Goal: Information Seeking & Learning: Check status

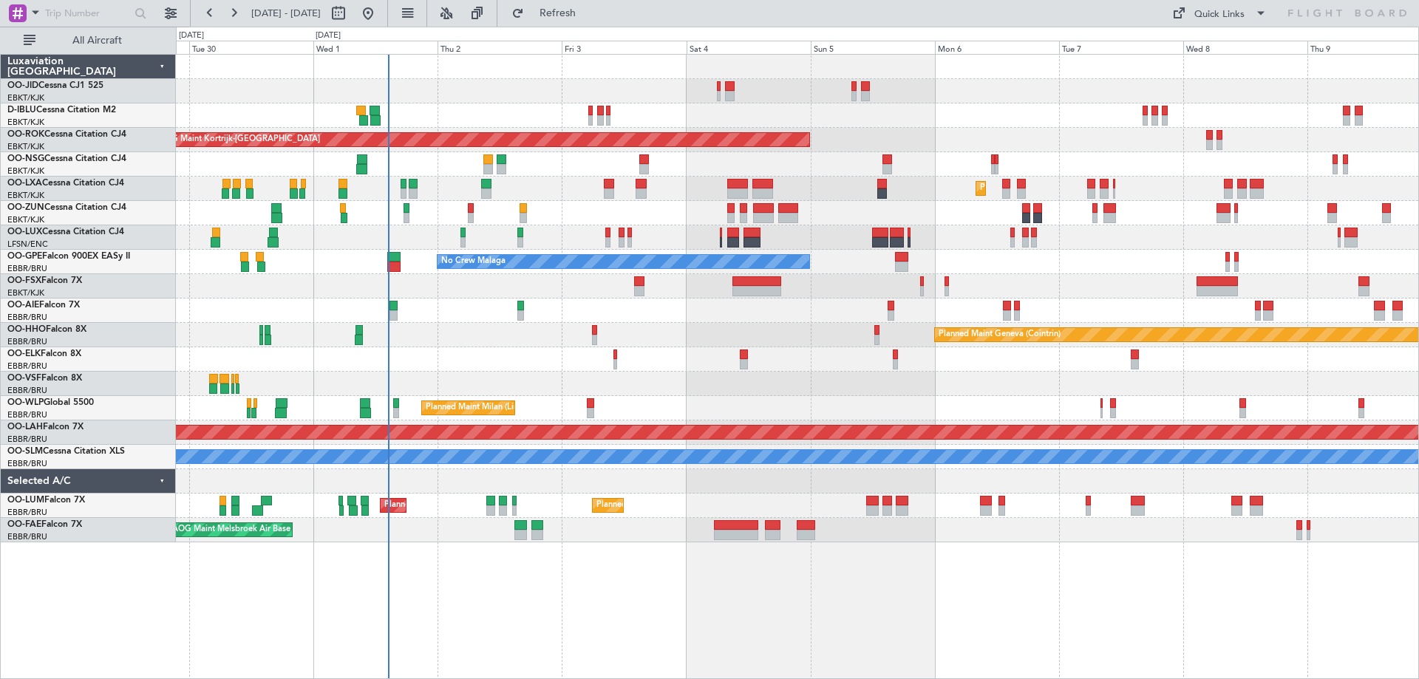
click at [633, 311] on div "Planned Maint Kortrijk-[GEOGRAPHIC_DATA] A/C Unavailable [GEOGRAPHIC_DATA]-[GEO…" at bounding box center [797, 299] width 1243 height 488
click at [801, 162] on div "Planned Maint Kortrijk-[GEOGRAPHIC_DATA] A/C Unavailable [GEOGRAPHIC_DATA]-[GEO…" at bounding box center [797, 299] width 1243 height 488
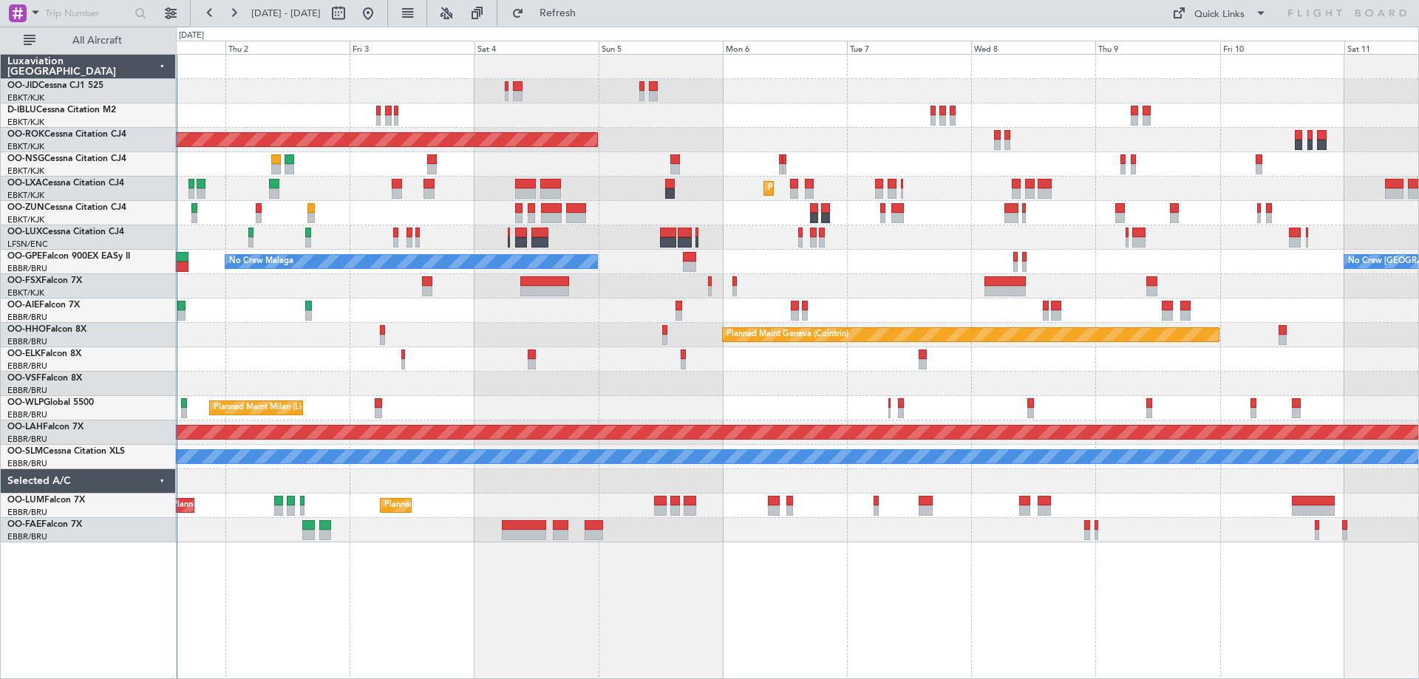
click at [676, 186] on div "Planned Maint Kortrijk-[GEOGRAPHIC_DATA] AOG Maint [GEOGRAPHIC_DATA]-[GEOGRAPHI…" at bounding box center [797, 299] width 1243 height 488
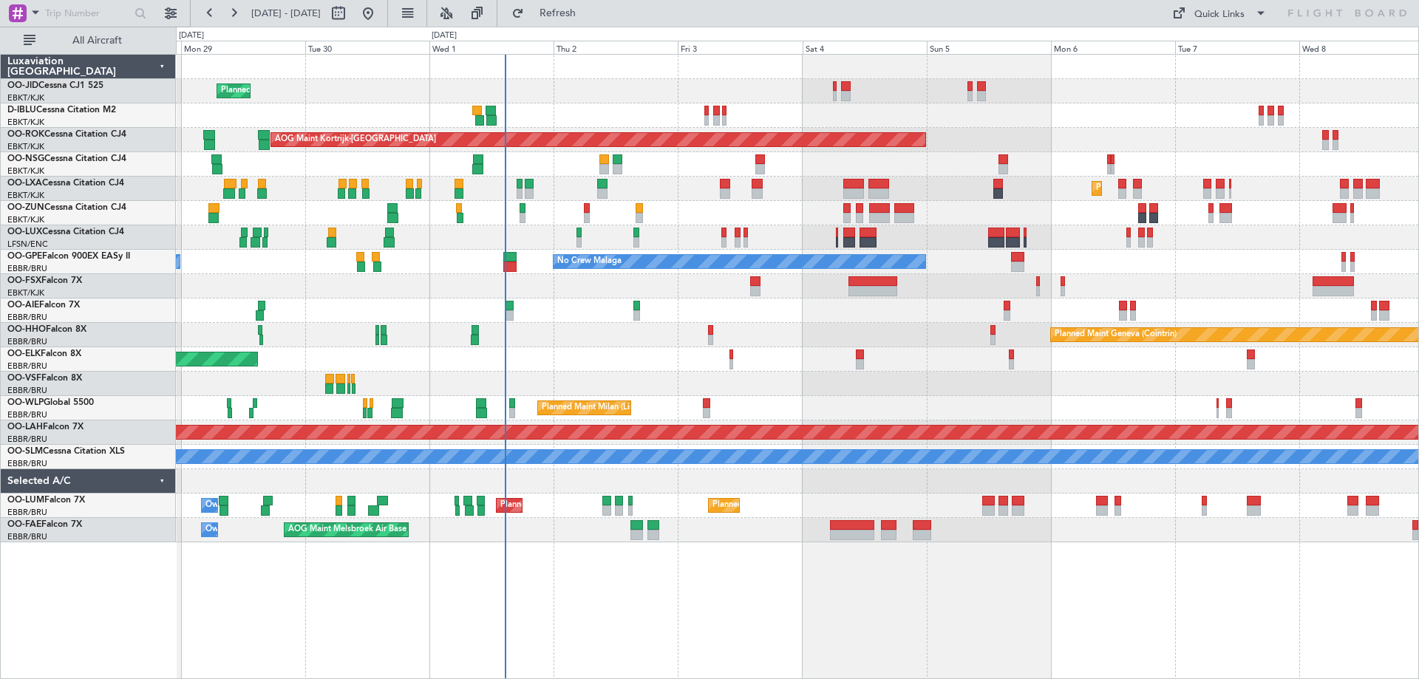
click at [904, 416] on div "Planned Maint Kortrijk-[GEOGRAPHIC_DATA] A/C Unavailable [GEOGRAPHIC_DATA]-[GEO…" at bounding box center [797, 299] width 1243 height 488
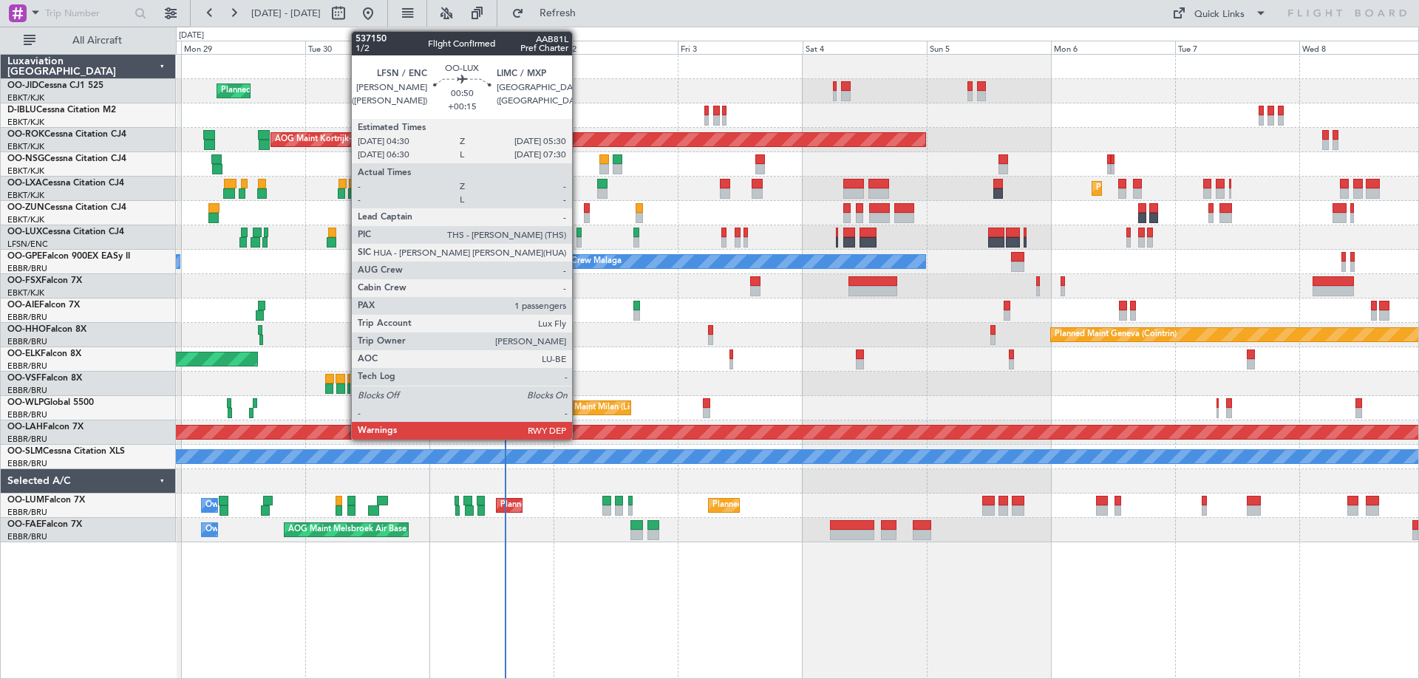
click at [579, 234] on div at bounding box center [580, 233] width 6 height 10
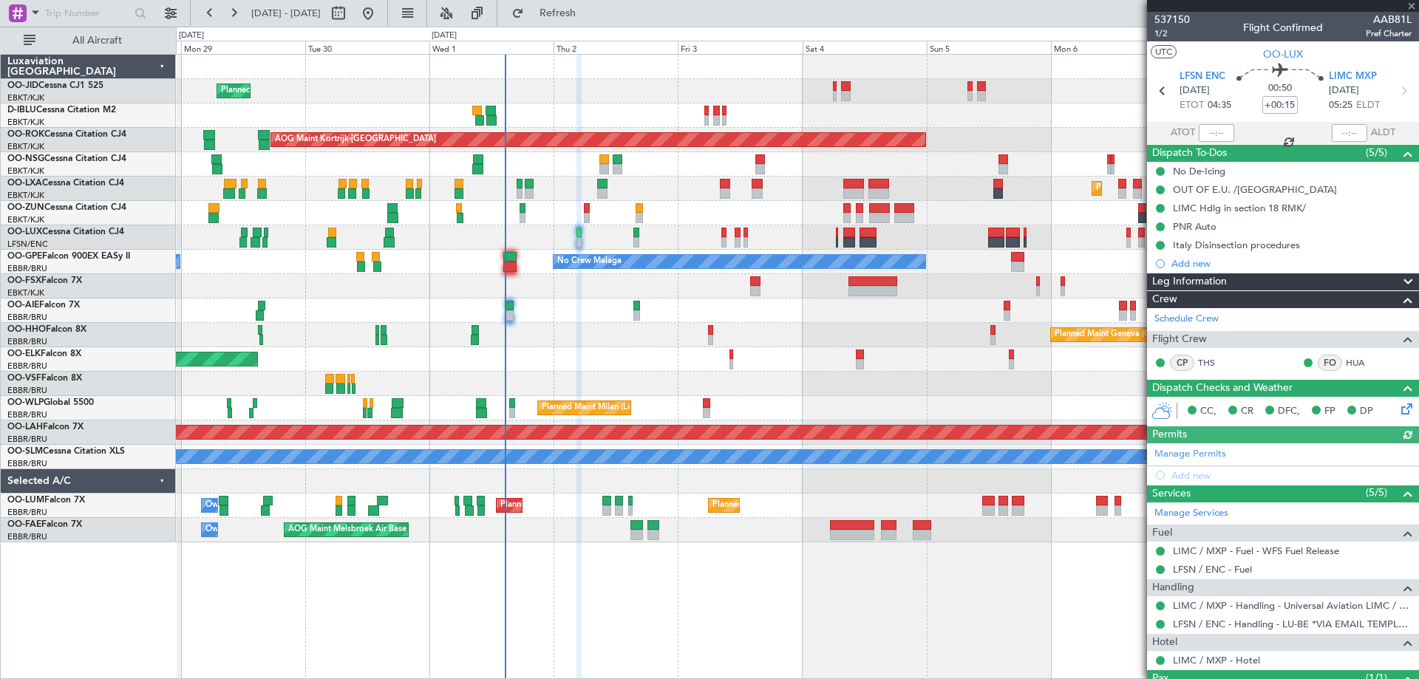
scroll to position [65, 0]
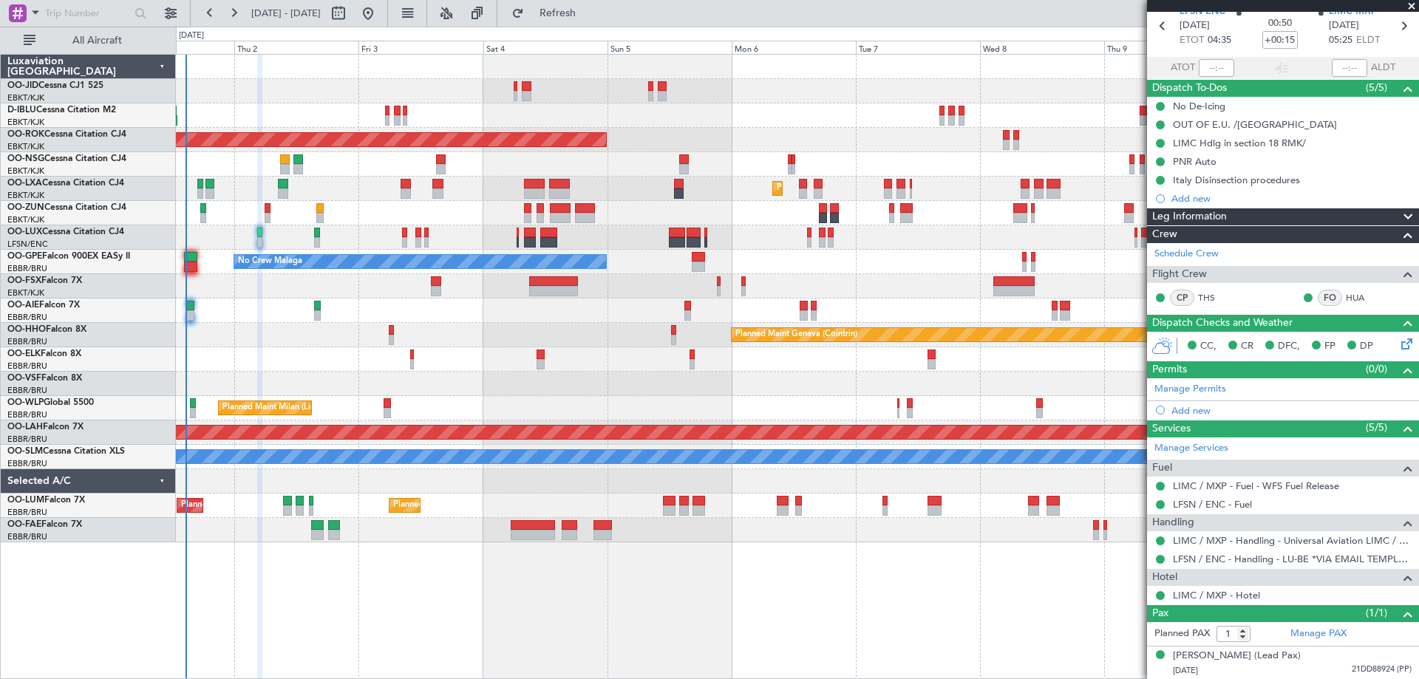
click at [699, 473] on div "Planned Maint Kortrijk-[GEOGRAPHIC_DATA] AOG Maint [GEOGRAPHIC_DATA]-[GEOGRAPHI…" at bounding box center [797, 299] width 1243 height 488
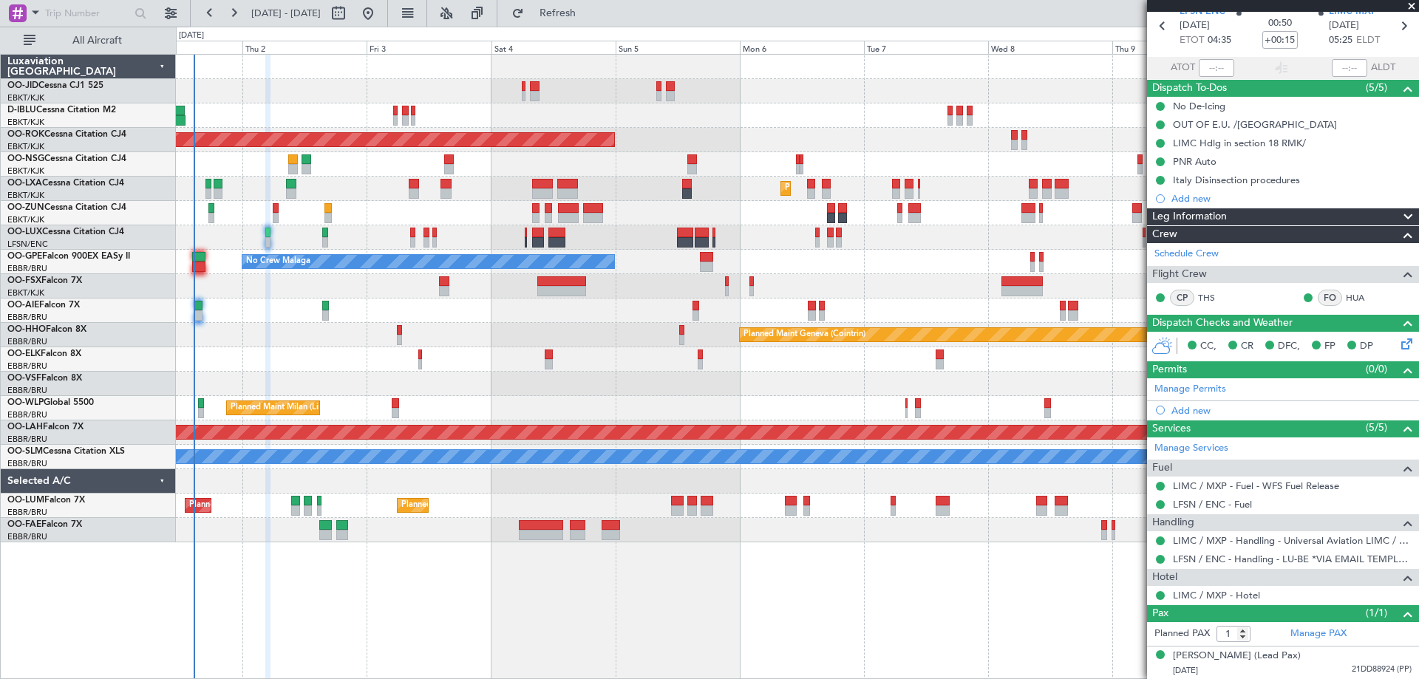
click at [713, 339] on div "Planned Maint Geneva (Cointrin)" at bounding box center [797, 335] width 1243 height 24
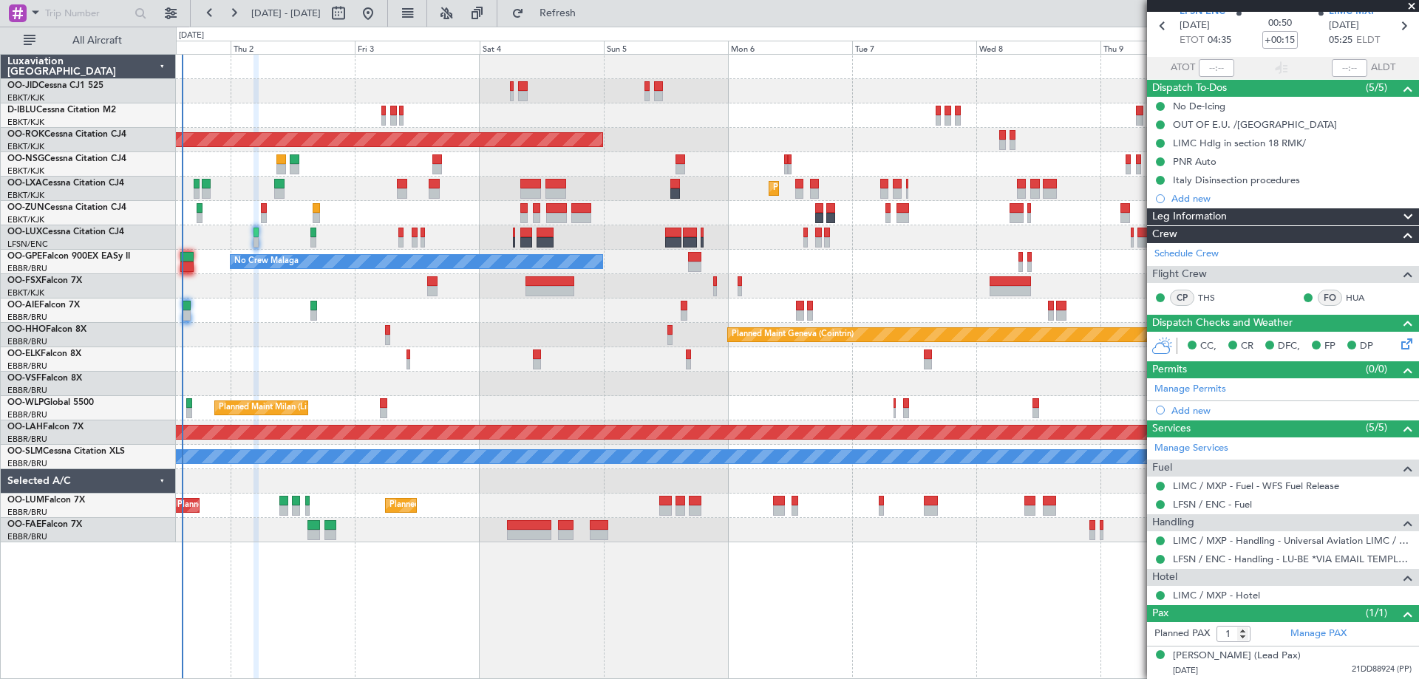
click at [603, 392] on div "Planned Maint Kortrijk-[GEOGRAPHIC_DATA] AOG Maint [GEOGRAPHIC_DATA]-[GEOGRAPHI…" at bounding box center [797, 299] width 1243 height 488
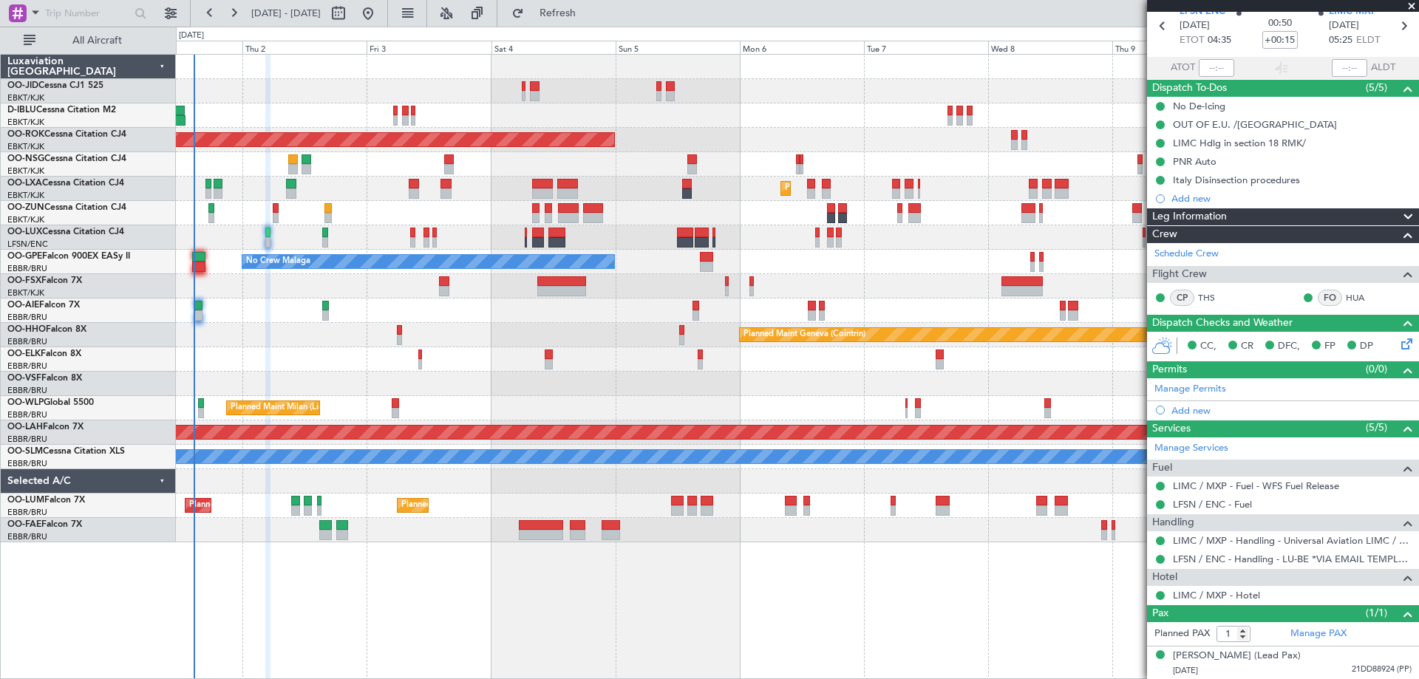
click at [603, 392] on div at bounding box center [797, 384] width 1243 height 24
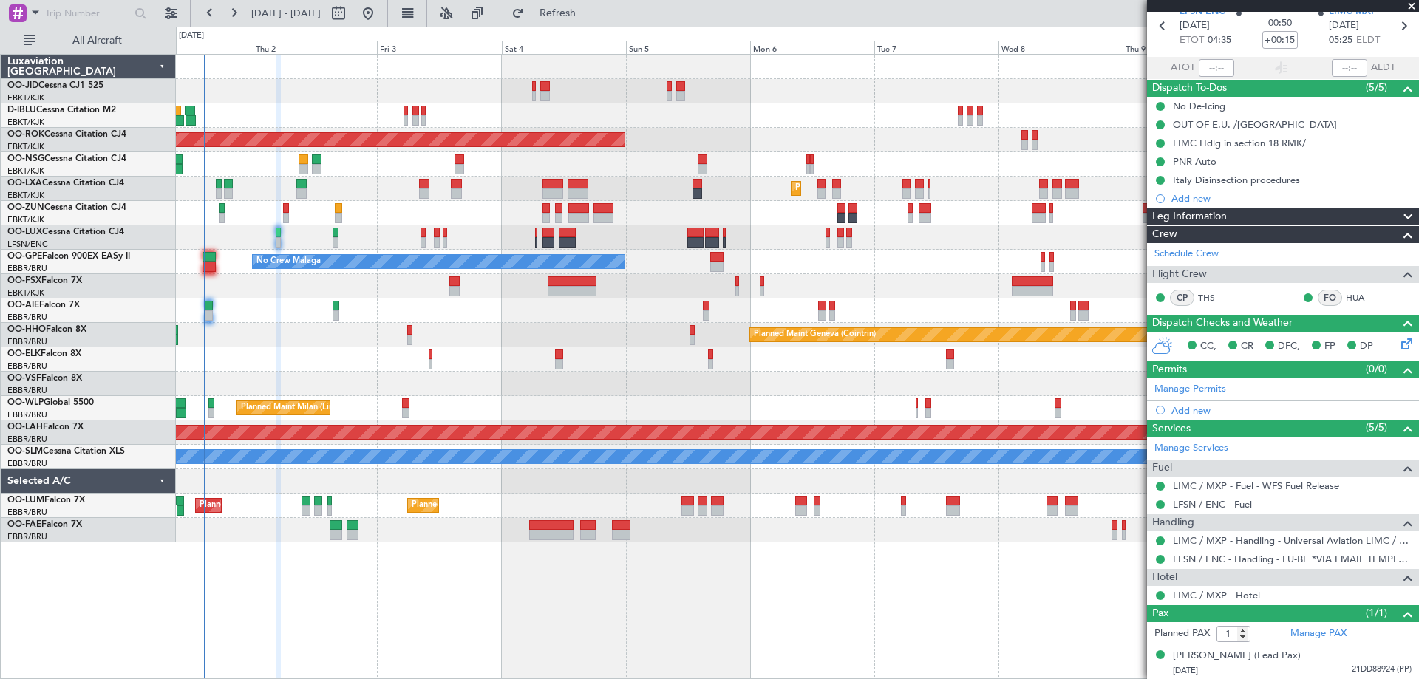
click at [629, 403] on div "Planned Maint Kortrijk-[GEOGRAPHIC_DATA] AOG Maint [GEOGRAPHIC_DATA]-[GEOGRAPHI…" at bounding box center [797, 299] width 1243 height 488
click at [580, 13] on span "Refresh" at bounding box center [558, 13] width 62 height 10
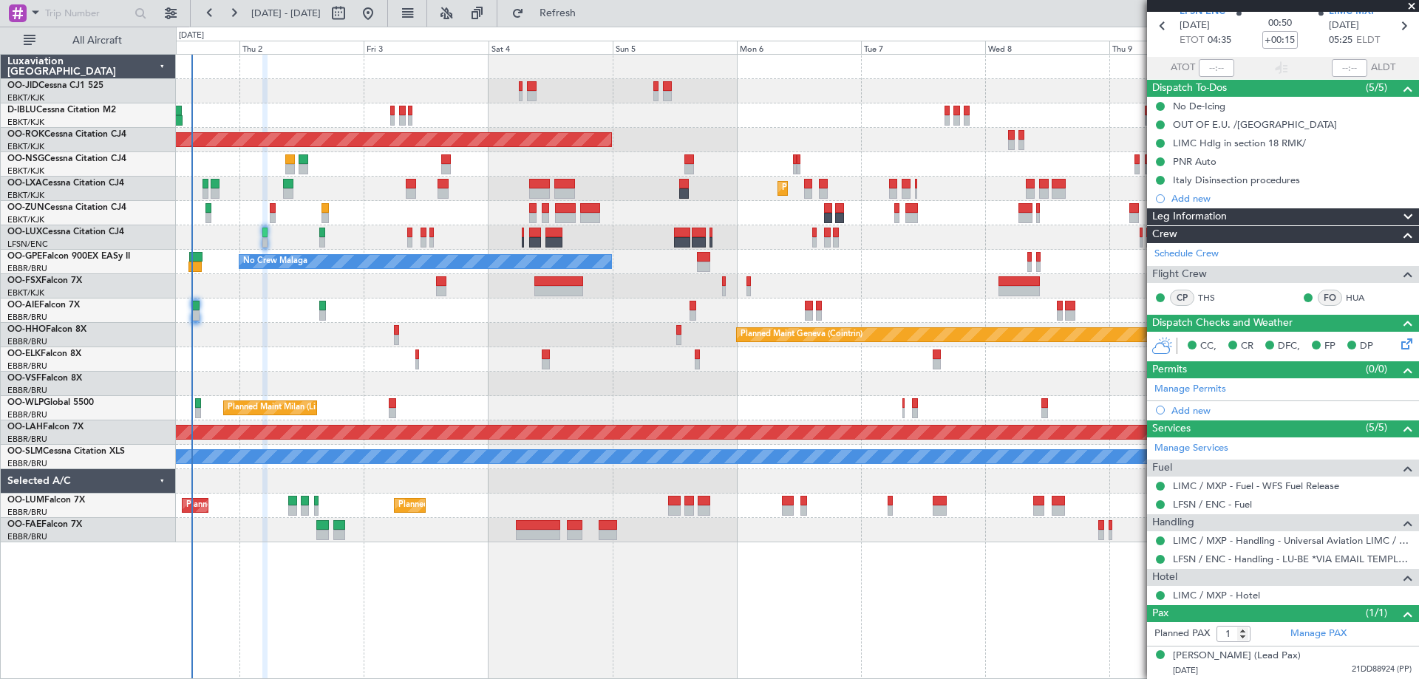
click at [274, 400] on div "Planned Maint Milan (Linate)" at bounding box center [797, 408] width 1243 height 24
click at [1302, 125] on div "OUT OF E.U. /[GEOGRAPHIC_DATA]" at bounding box center [1283, 124] width 272 height 18
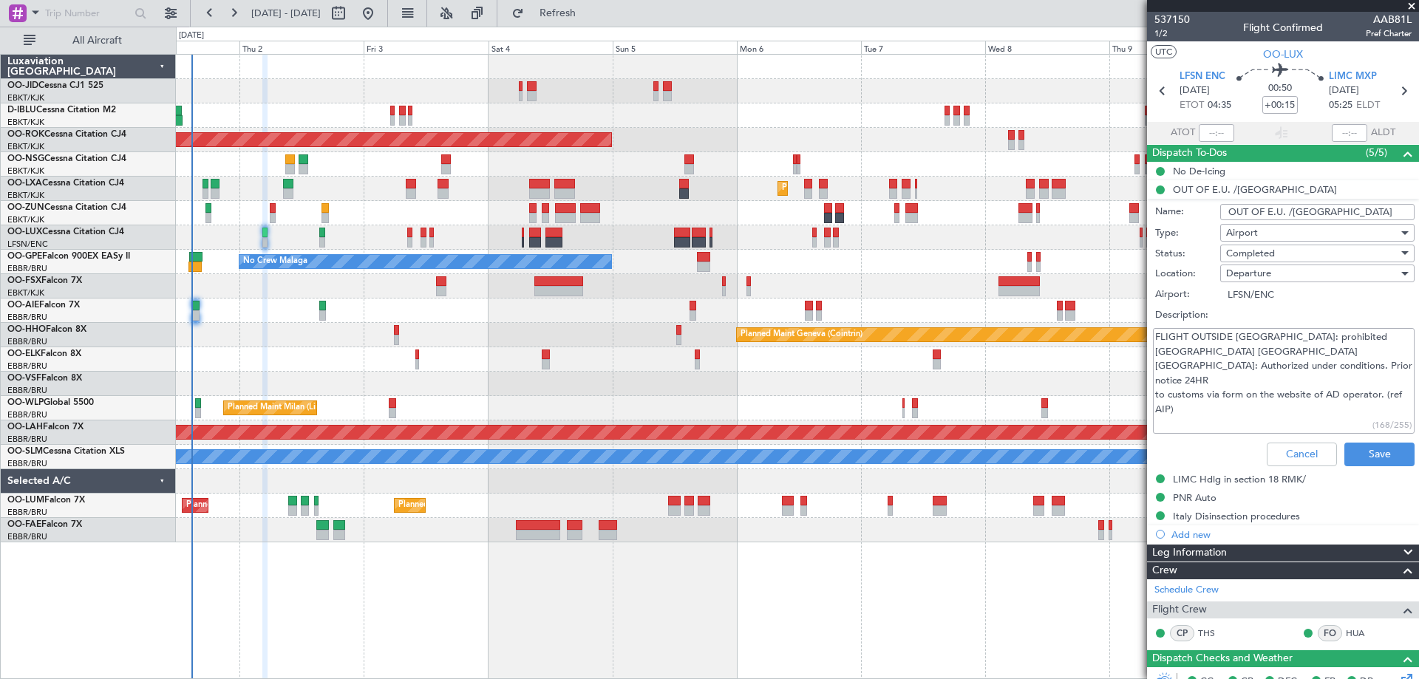
scroll to position [74, 0]
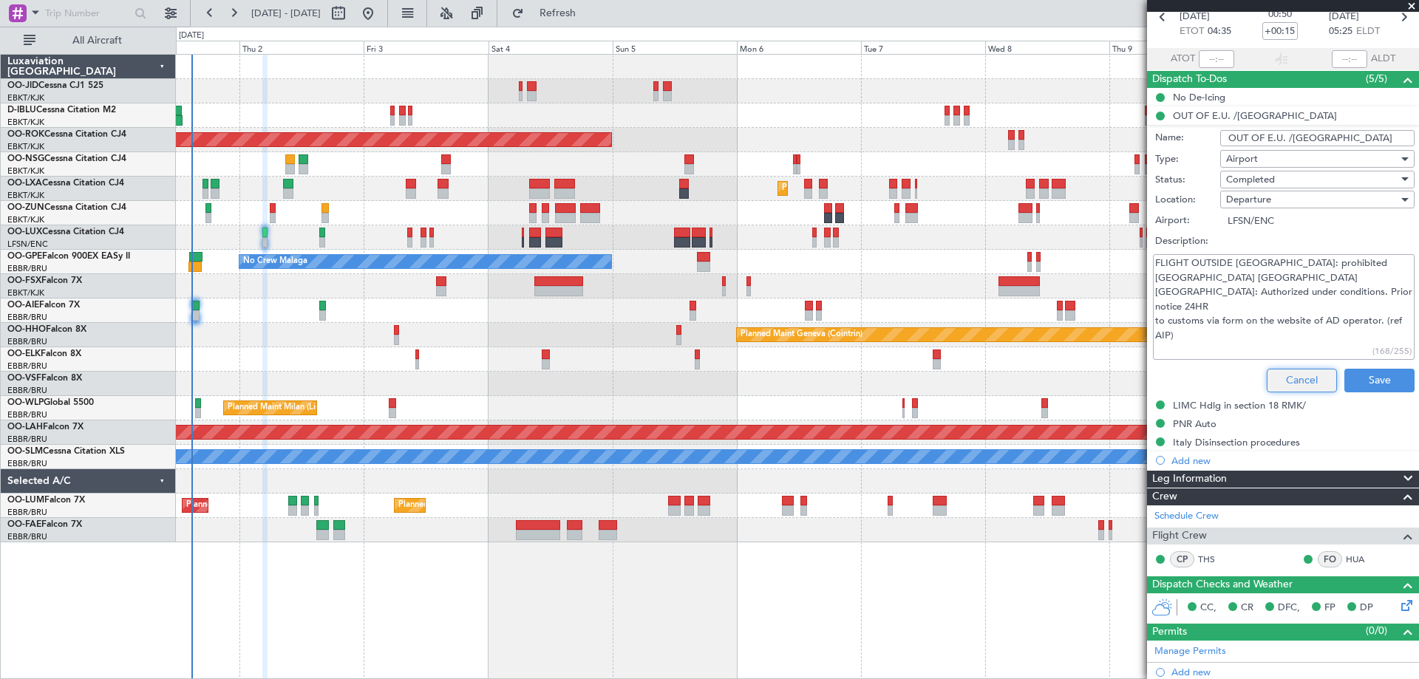
click at [1288, 375] on button "Cancel" at bounding box center [1302, 381] width 70 height 24
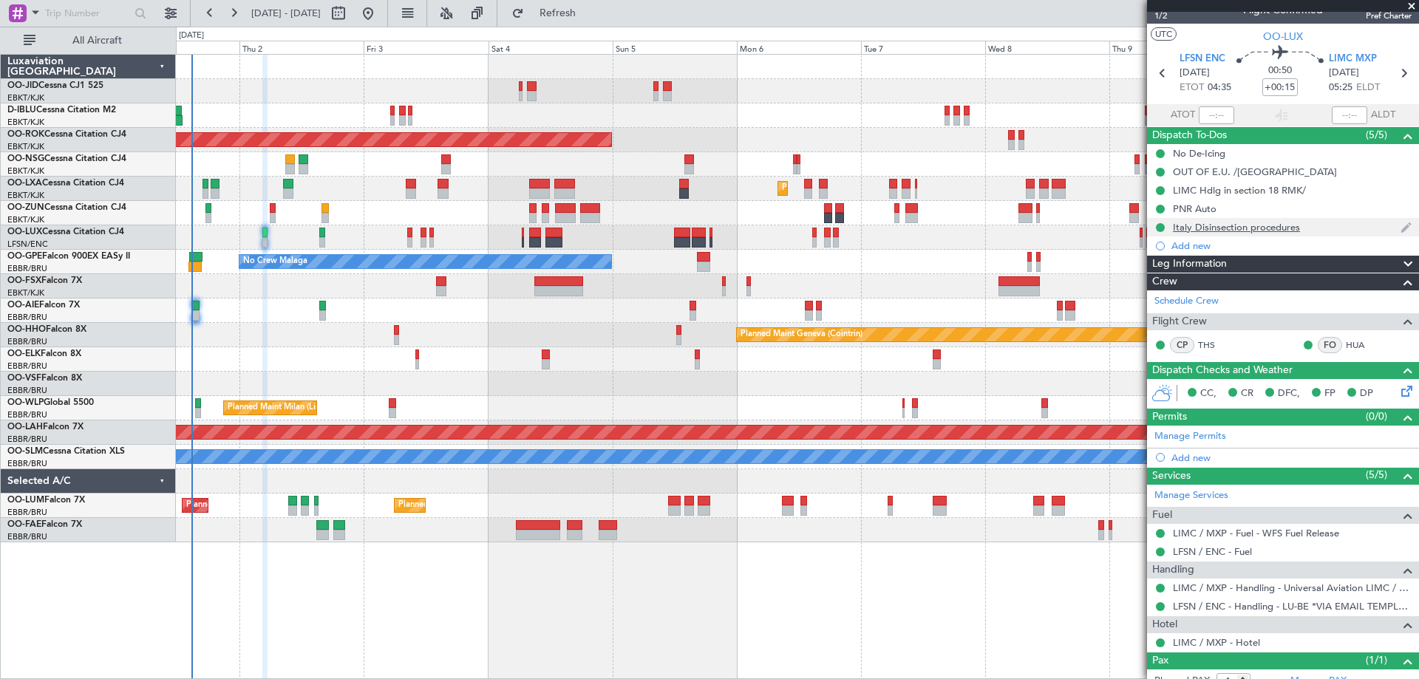
scroll to position [0, 0]
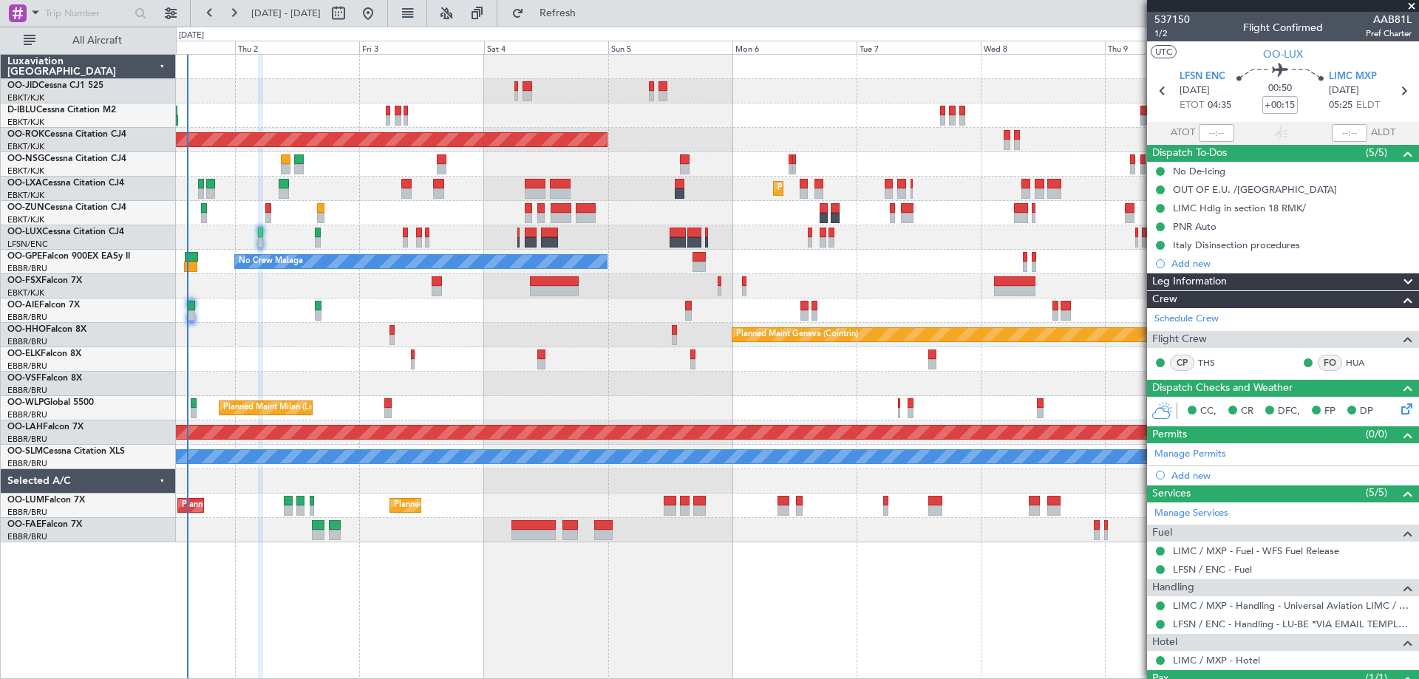
click at [300, 383] on div at bounding box center [797, 384] width 1243 height 24
